Goal: Find specific page/section: Find specific page/section

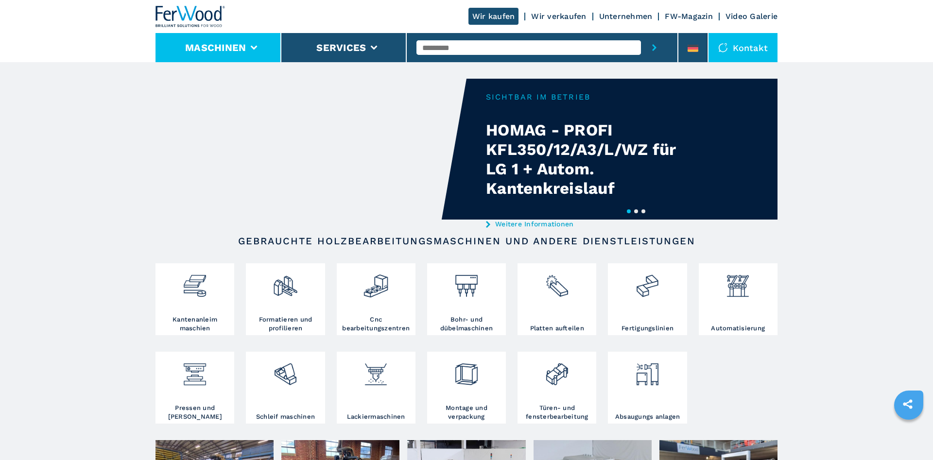
click at [249, 46] on li "Maschinen" at bounding box center [219, 47] width 126 height 29
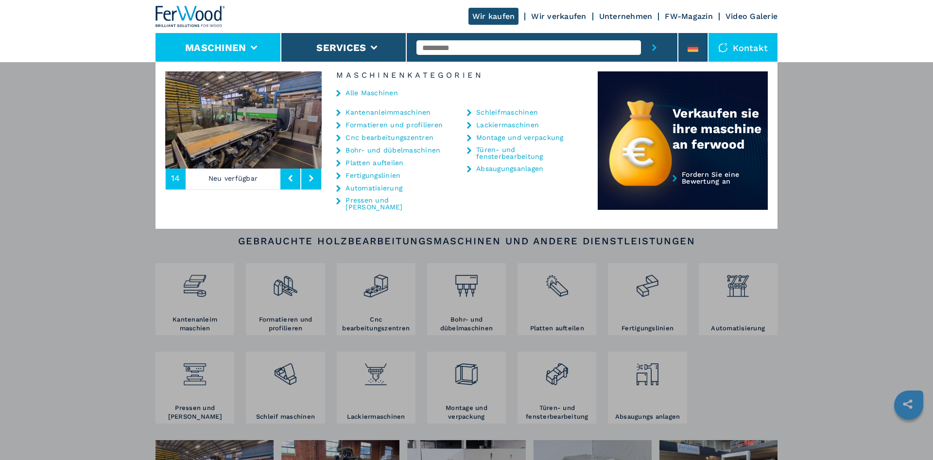
click at [385, 188] on link "Automatisierung" at bounding box center [374, 188] width 57 height 7
click at [382, 190] on link "Automatisierung" at bounding box center [374, 188] width 57 height 7
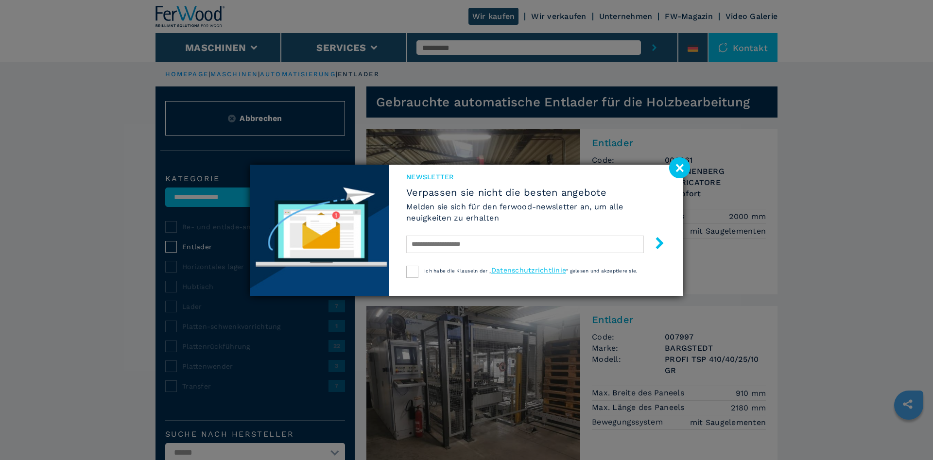
click at [681, 167] on image at bounding box center [679, 167] width 21 height 21
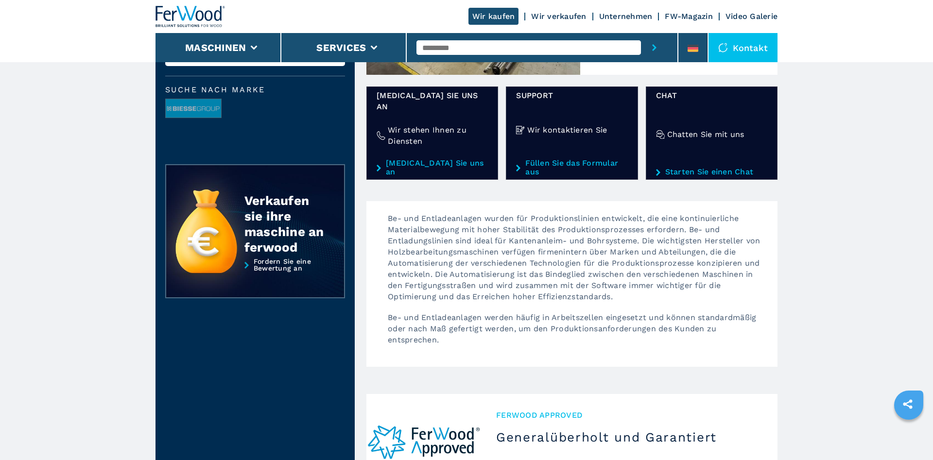
scroll to position [99, 0]
